Goal: Transaction & Acquisition: Purchase product/service

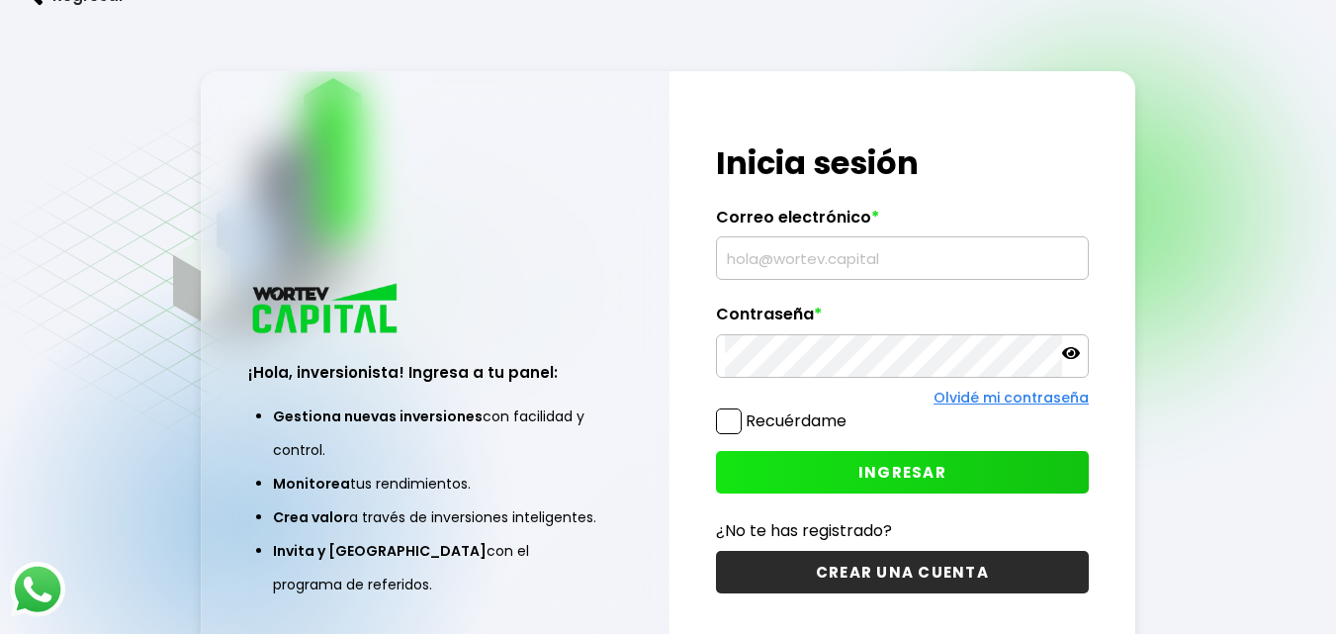
click at [762, 262] on input "text" at bounding box center [902, 258] width 355 height 42
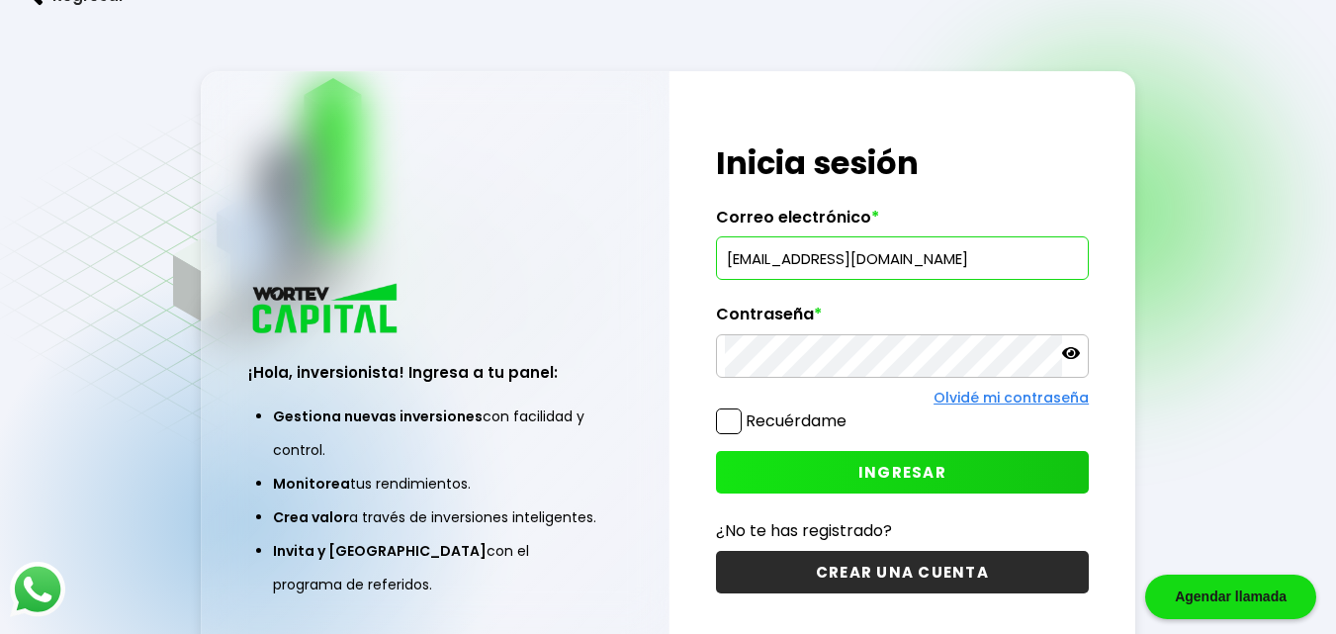
type input "[EMAIL_ADDRESS][DOMAIN_NAME]"
click at [917, 463] on span "INGRESAR" at bounding box center [903, 472] width 88 height 21
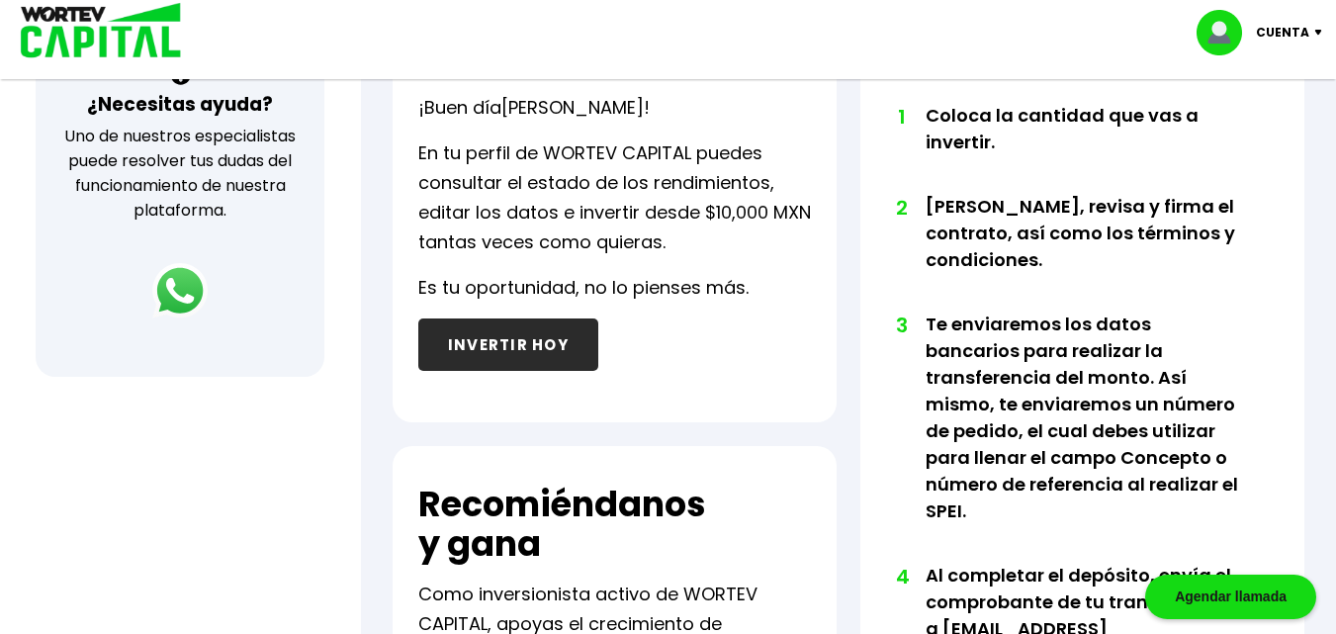
scroll to position [791, 0]
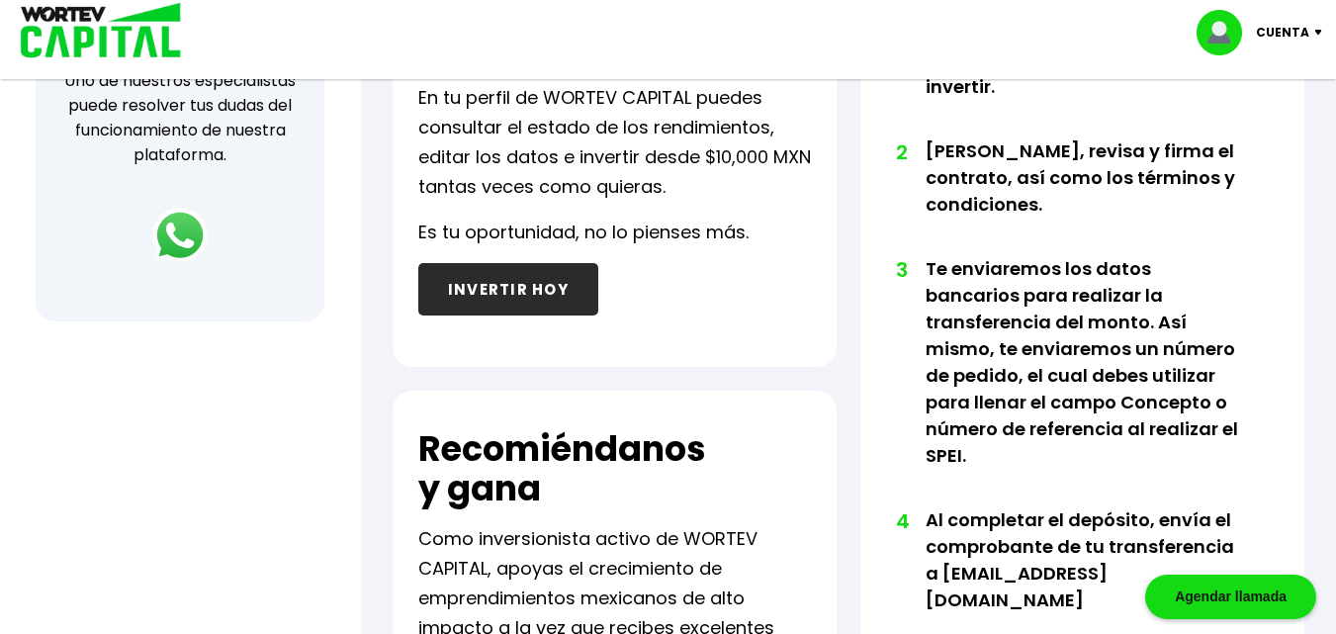
click at [515, 287] on button "INVERTIR HOY" at bounding box center [508, 289] width 180 height 52
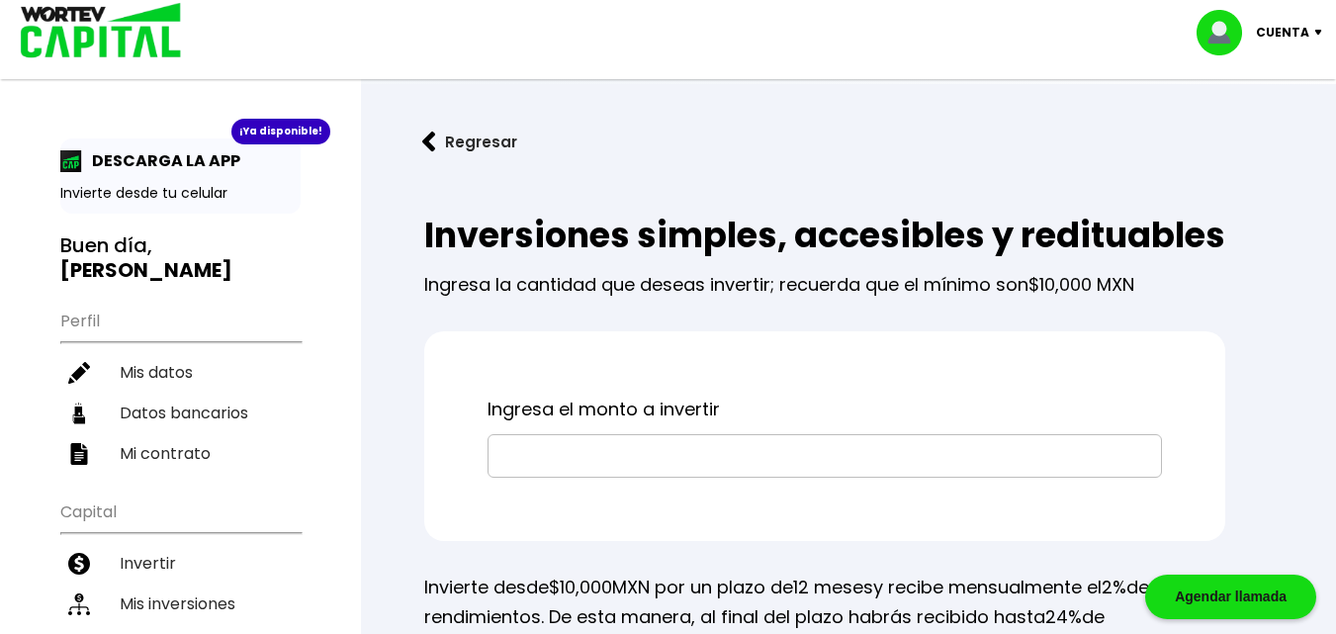
click at [502, 477] on input "text" at bounding box center [825, 456] width 657 height 42
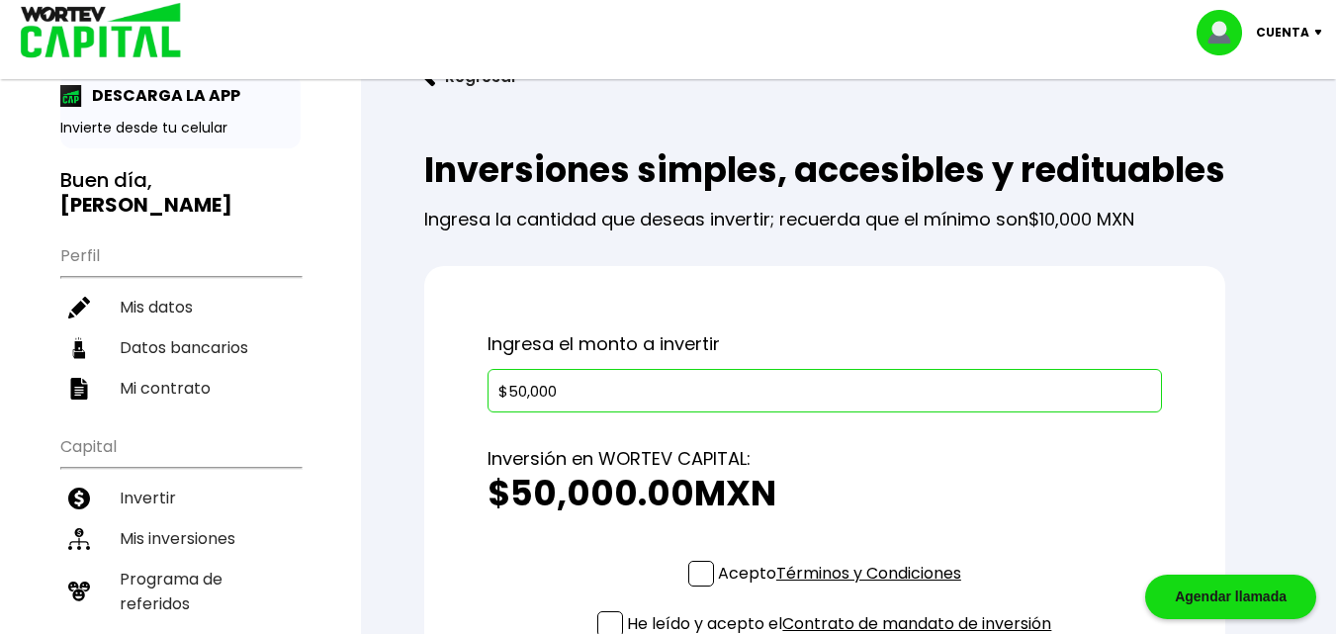
scroll to position [198, 0]
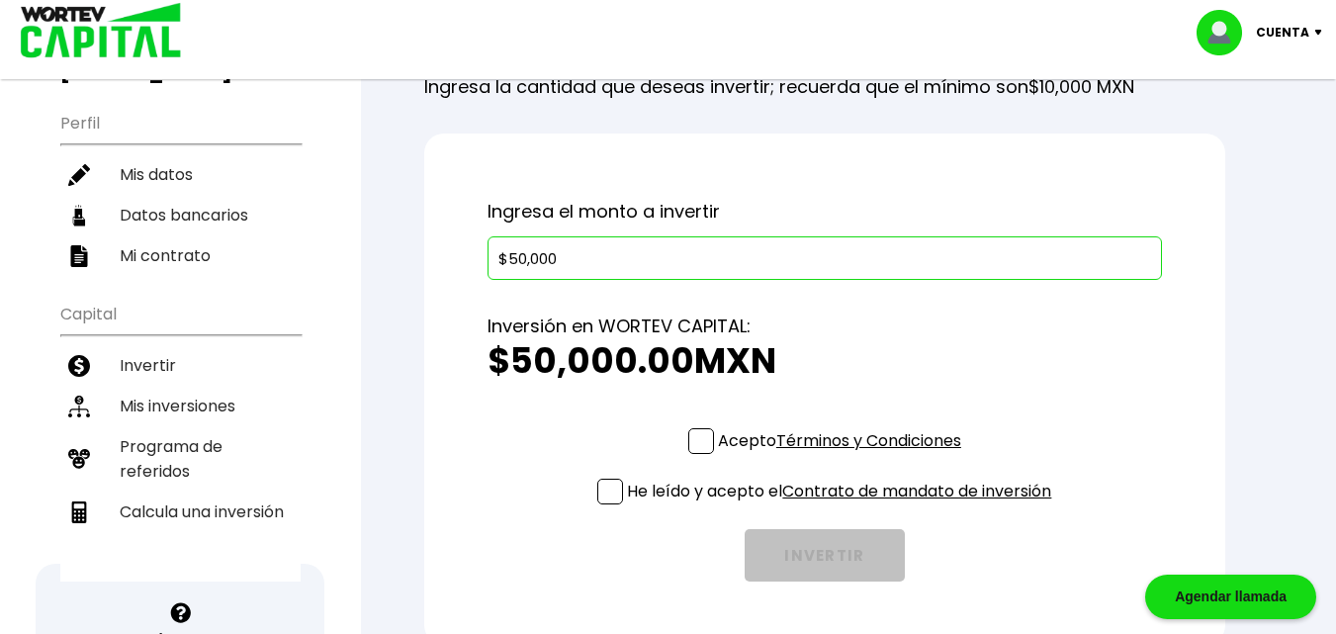
type input "$50,000"
click at [699, 454] on span at bounding box center [701, 441] width 26 height 26
click at [844, 456] on input "Acepto Términos y Condiciones" at bounding box center [844, 456] width 0 height 0
click at [598, 504] on span at bounding box center [610, 492] width 26 height 26
click at [844, 506] on input "He leído y acepto el Contrato de mandato de inversión" at bounding box center [844, 506] width 0 height 0
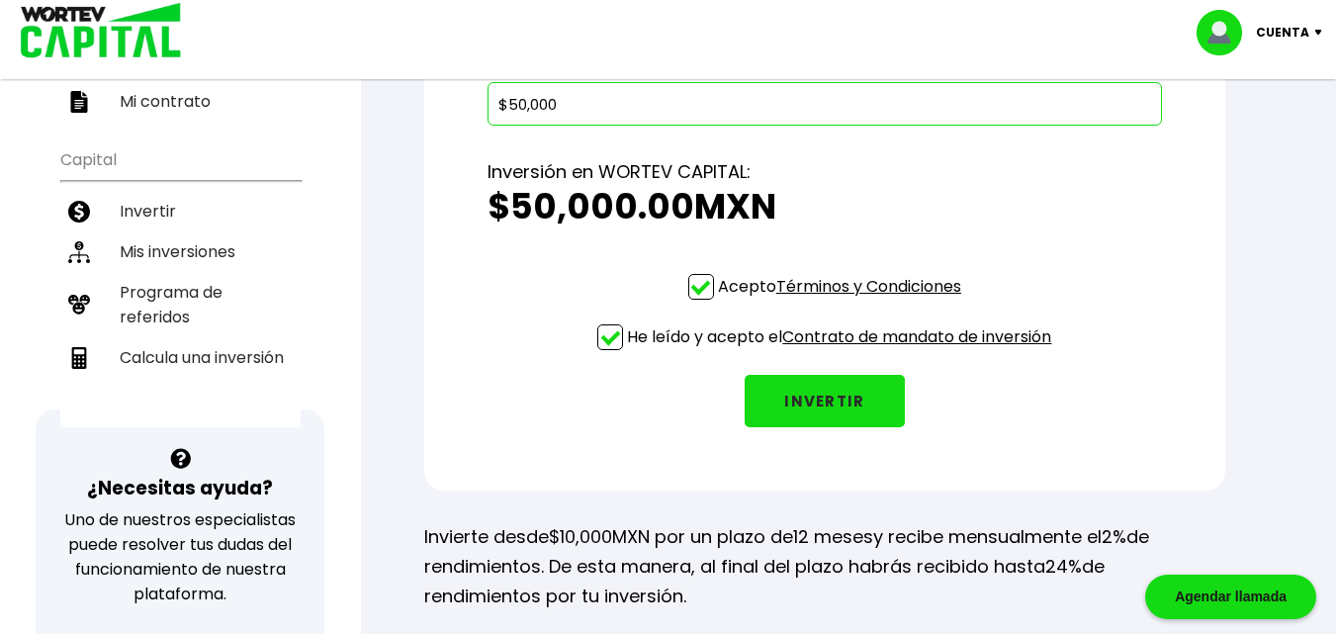
scroll to position [495, 0]
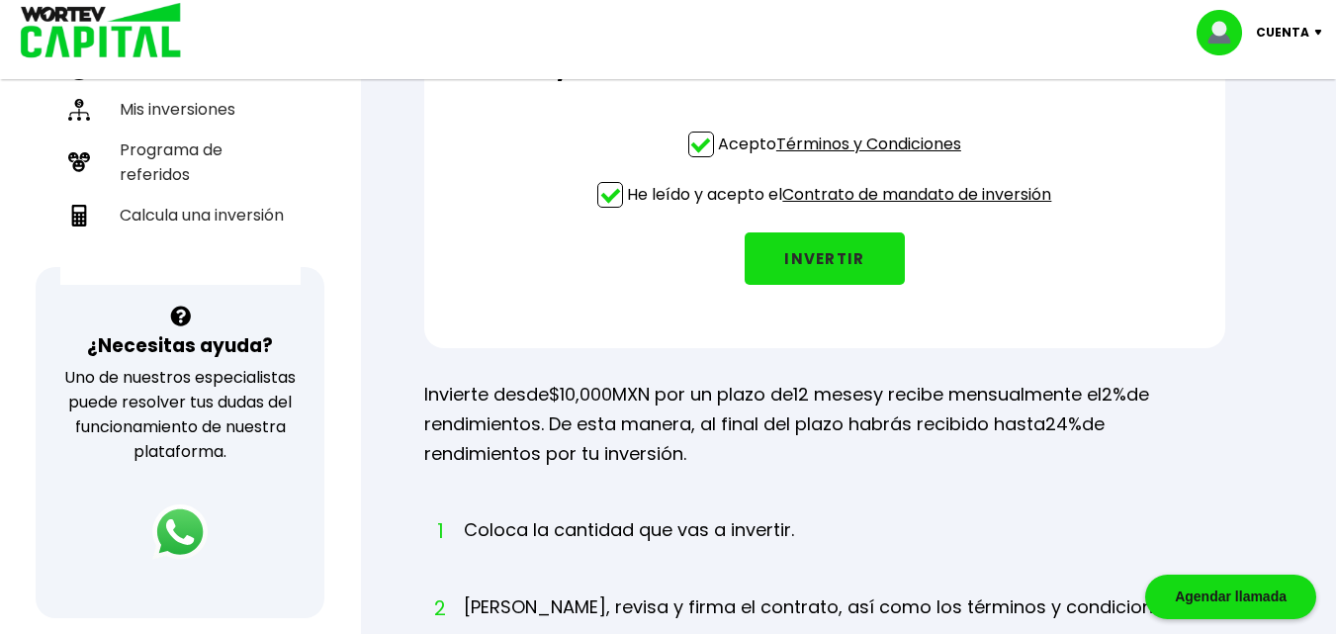
click at [808, 285] on button "INVERTIR" at bounding box center [825, 258] width 160 height 52
